Goal: Task Accomplishment & Management: Manage account settings

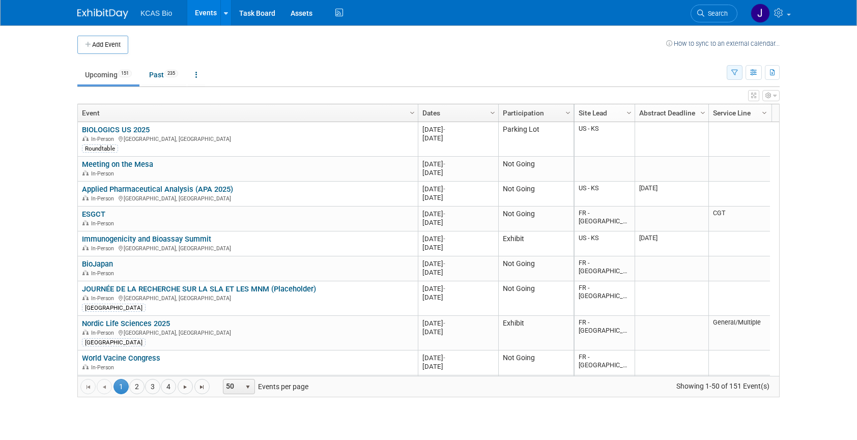
click at [736, 70] on icon "button" at bounding box center [735, 73] width 7 height 7
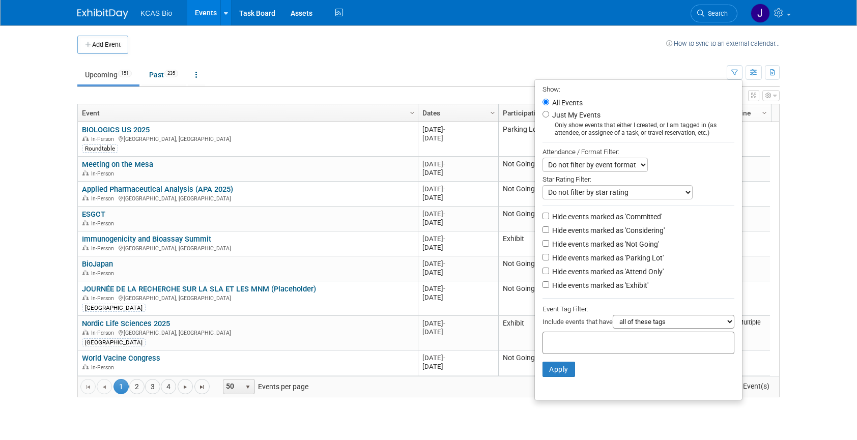
click at [550, 220] on label "Hide events marked as 'Committed'" at bounding box center [606, 217] width 112 height 10
click at [547, 219] on input "Hide events marked as 'Committed'" at bounding box center [546, 216] width 7 height 7
checkbox input "true"
click at [556, 232] on label "Hide events marked as 'Considering'" at bounding box center [607, 231] width 115 height 10
click at [549, 232] on input "Hide events marked as 'Considering'" at bounding box center [546, 230] width 7 height 7
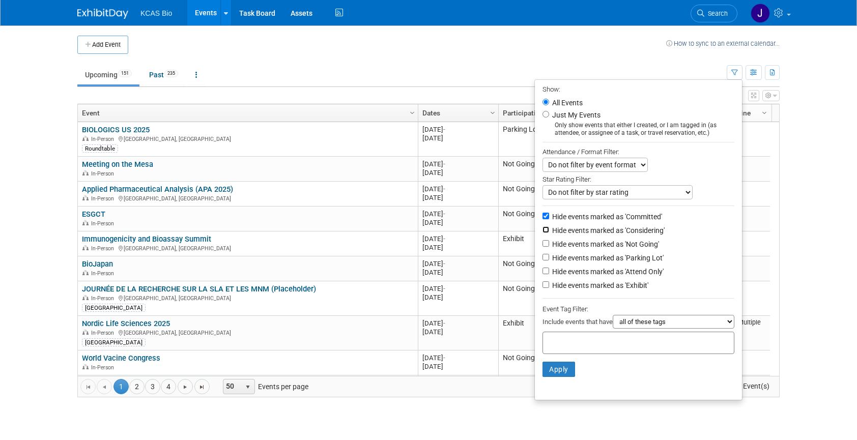
checkbox input "true"
click at [559, 248] on label "Hide events marked as 'Not Going'" at bounding box center [604, 244] width 109 height 10
click at [549, 247] on input "Hide events marked as 'Not Going'" at bounding box center [546, 243] width 7 height 7
checkbox input "true"
click at [557, 263] on label "Hide events marked as 'Parking Lot'" at bounding box center [607, 258] width 114 height 10
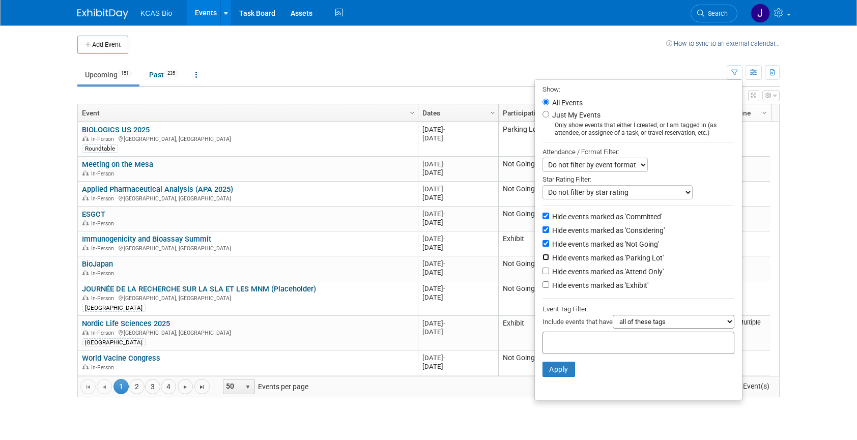
click at [549, 261] on input "Hide events marked as 'Parking Lot'" at bounding box center [546, 257] width 7 height 7
checkbox input "true"
click at [553, 375] on button "Apply" at bounding box center [559, 369] width 33 height 15
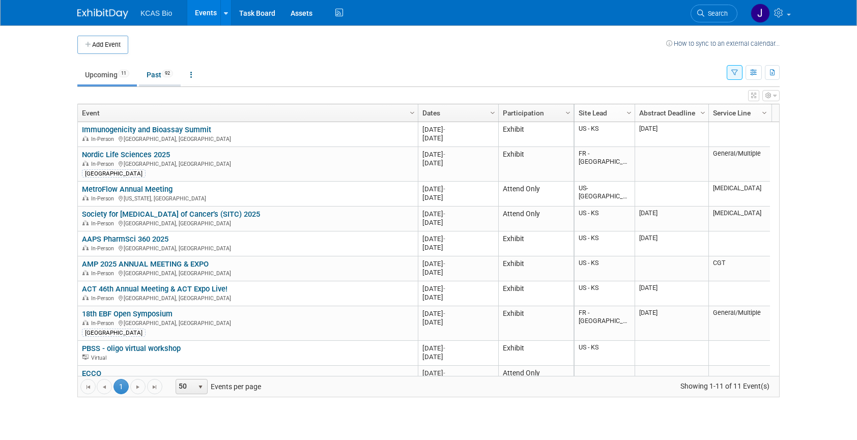
click at [158, 78] on link "Past 92" at bounding box center [160, 74] width 42 height 19
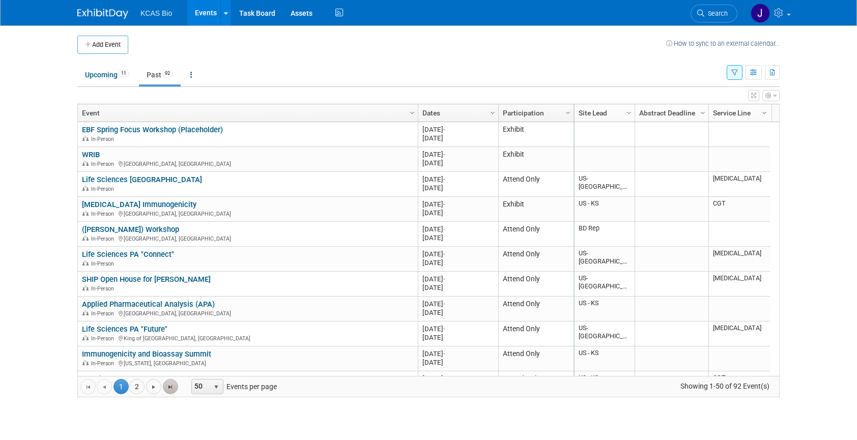
click at [169, 386] on span "Go to the last page" at bounding box center [170, 387] width 8 height 8
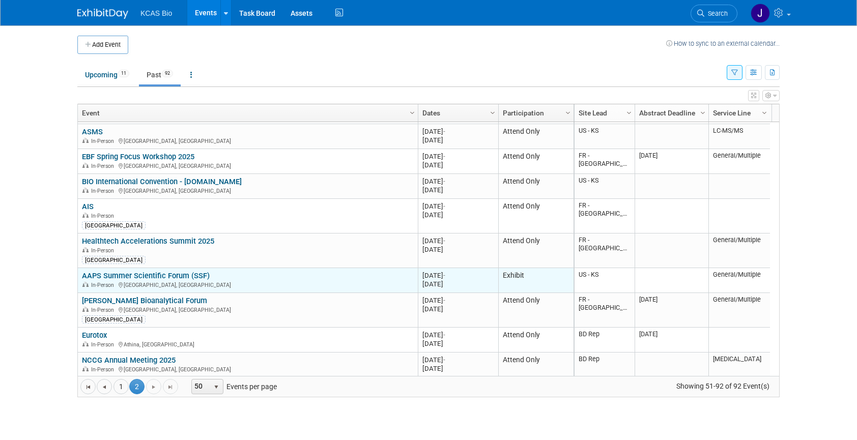
scroll to position [797, 0]
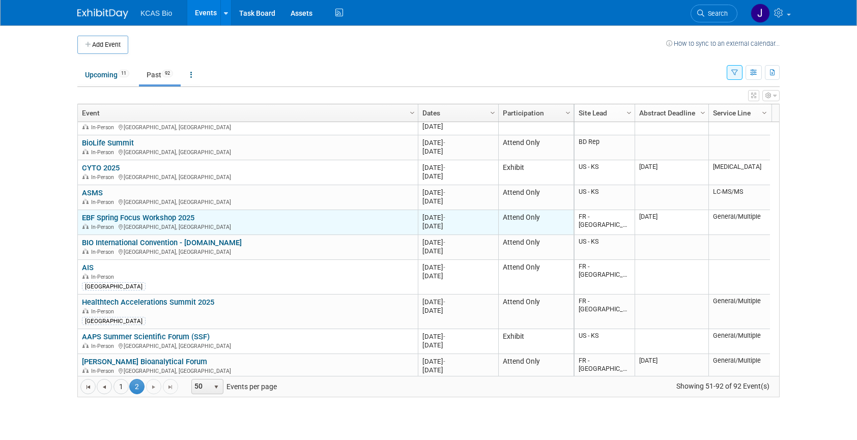
click at [167, 214] on link "EBF Spring Focus Workshop 2025" at bounding box center [138, 217] width 113 height 9
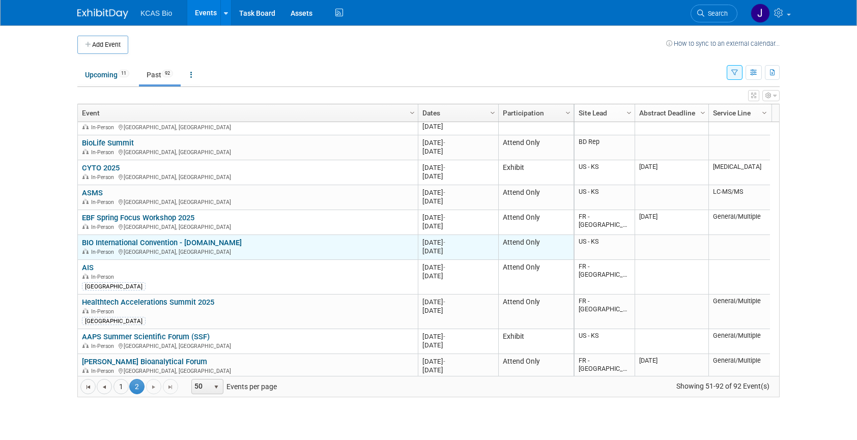
scroll to position [858, 0]
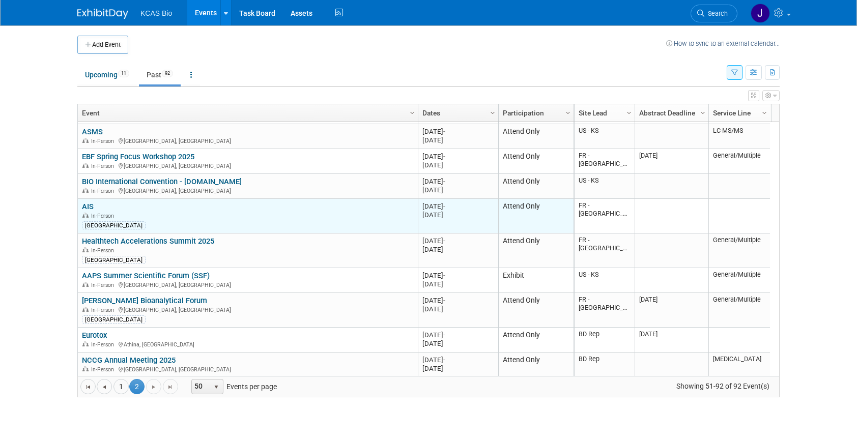
click at [87, 206] on link "AIS" at bounding box center [88, 206] width 12 height 9
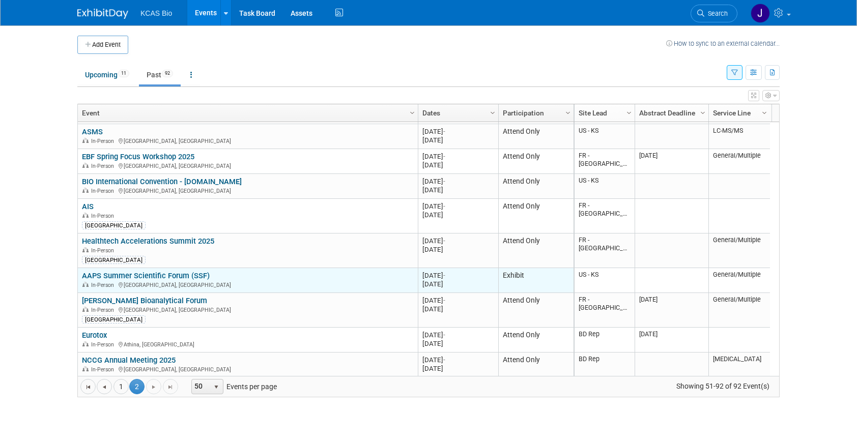
scroll to position [919, 0]
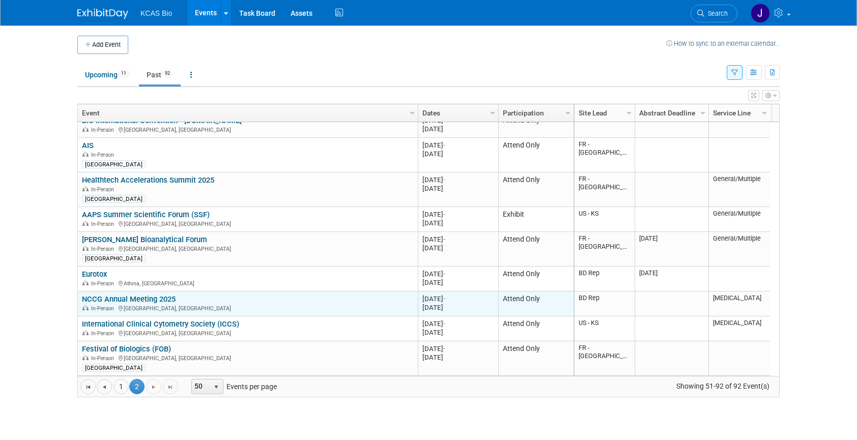
click at [99, 300] on link "NCCG Annual Meeting 2025" at bounding box center [129, 299] width 94 height 9
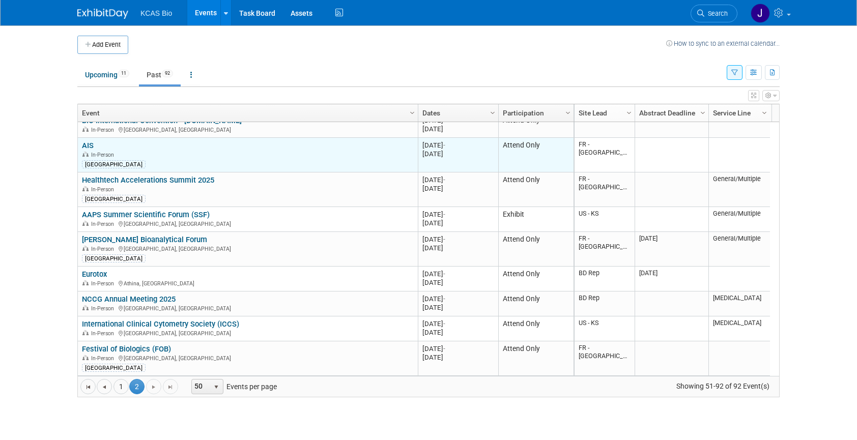
scroll to position [858, 0]
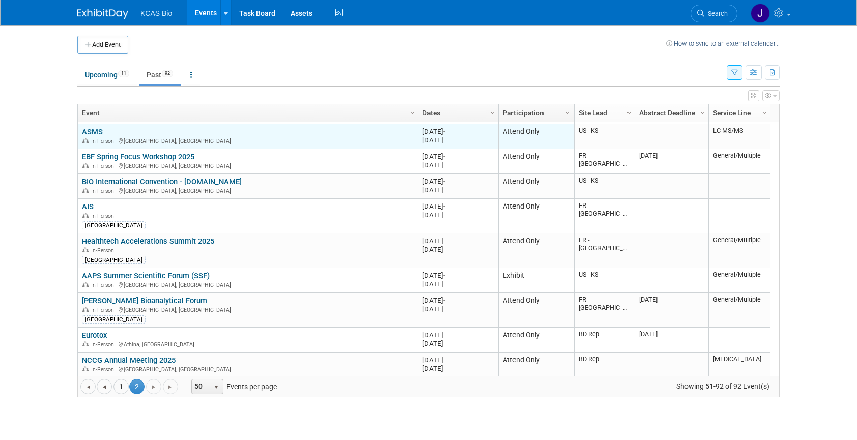
click at [93, 128] on link "ASMS" at bounding box center [92, 131] width 21 height 9
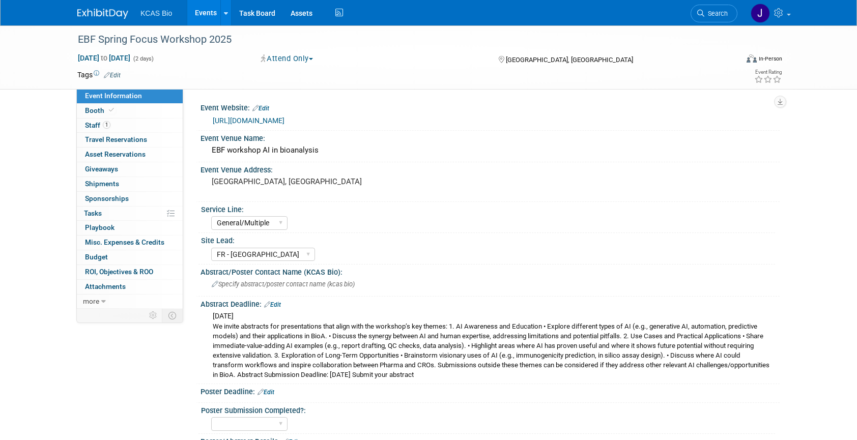
select select "General/Multiple"
select select "FR - [GEOGRAPHIC_DATA]"
click at [101, 121] on link "1 Staff 1" at bounding box center [130, 126] width 106 height 14
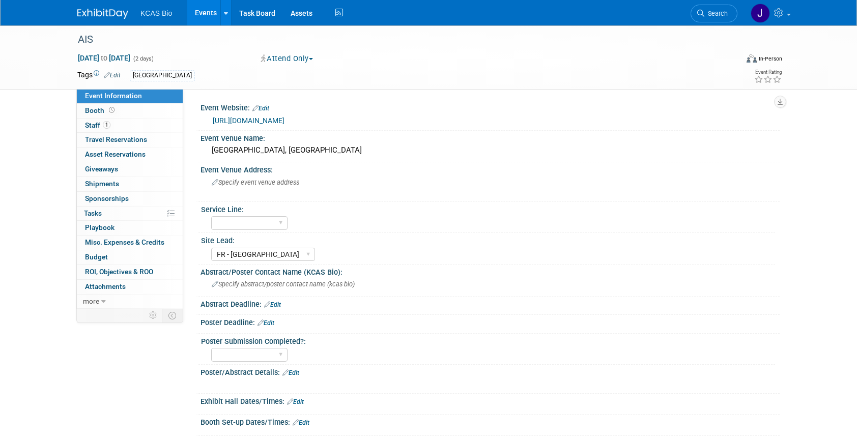
select select "FR - [GEOGRAPHIC_DATA]"
click at [97, 124] on span "Staff 1" at bounding box center [97, 125] width 25 height 8
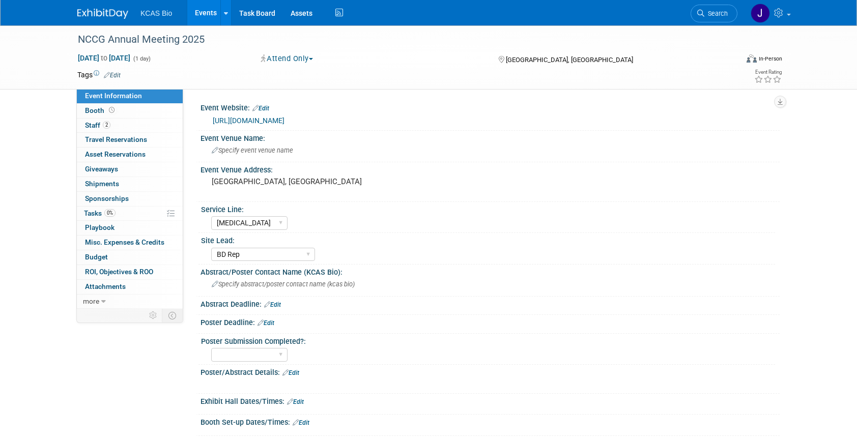
select select "[MEDICAL_DATA]"
select select "BD Rep"
click at [94, 126] on span "Staff 2" at bounding box center [97, 125] width 25 height 8
select select "LC-MS/MS"
select select "US - KS"
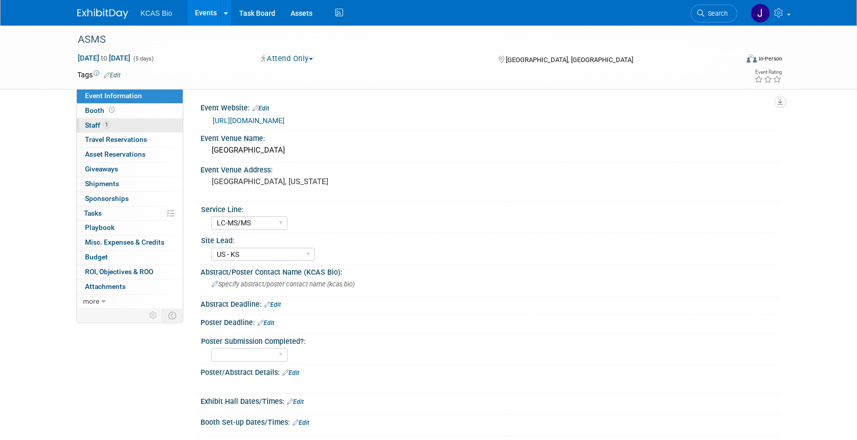
click at [91, 125] on span "Staff 1" at bounding box center [97, 125] width 25 height 8
